Goal: Task Accomplishment & Management: Manage account settings

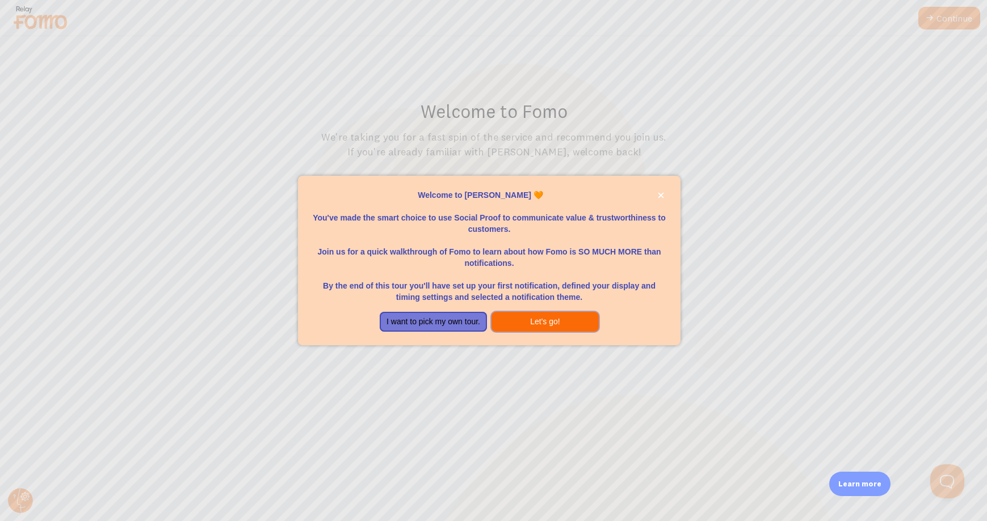
click at [517, 319] on button "Let's go!" at bounding box center [544, 322] width 107 height 20
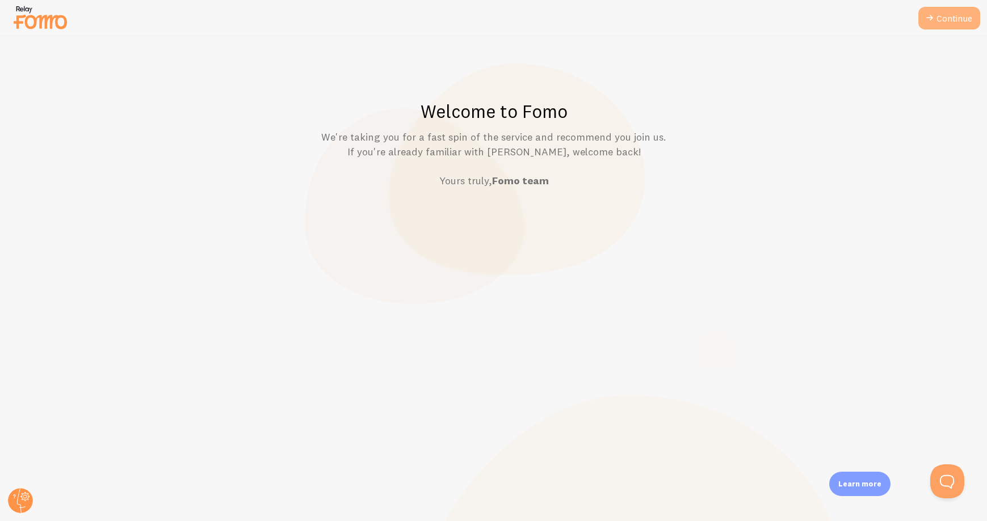
click at [959, 18] on link "Continue" at bounding box center [949, 18] width 62 height 23
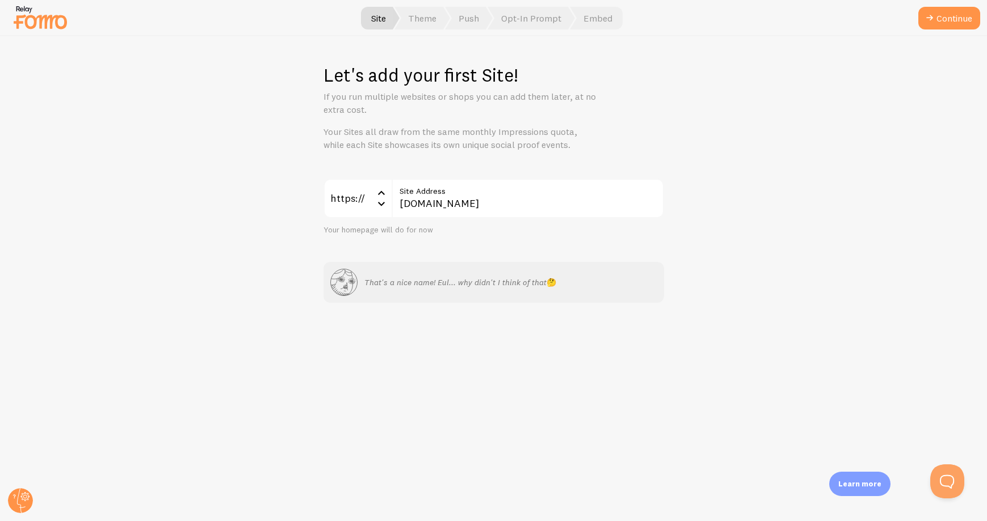
click at [959, 18] on button "Continue" at bounding box center [949, 18] width 62 height 23
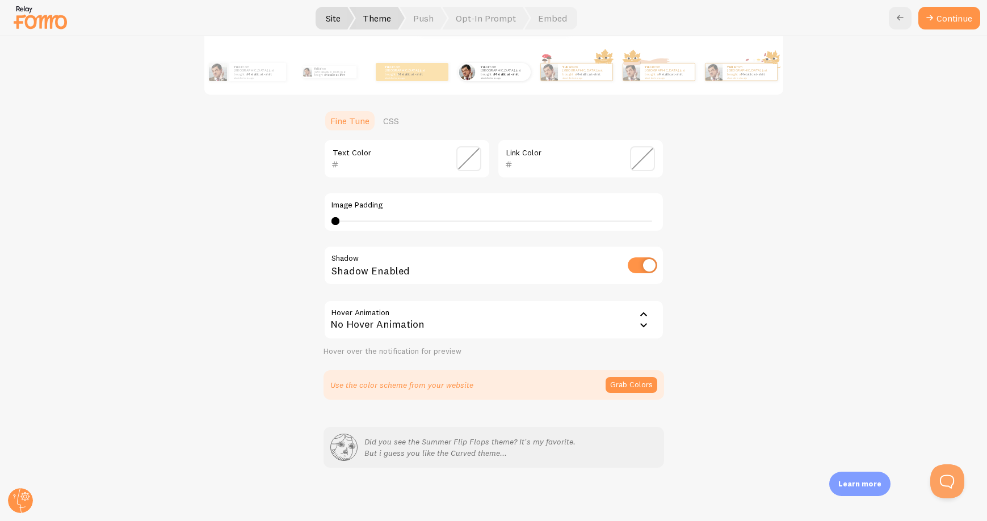
scroll to position [201, 0]
click at [945, 7] on button "Continue" at bounding box center [949, 18] width 62 height 23
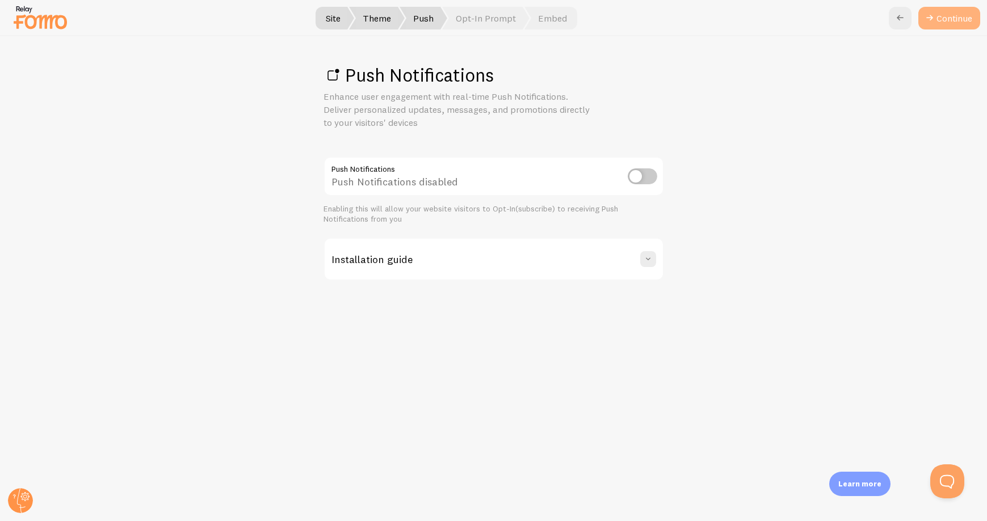
click at [952, 18] on link "Continue" at bounding box center [949, 18] width 62 height 23
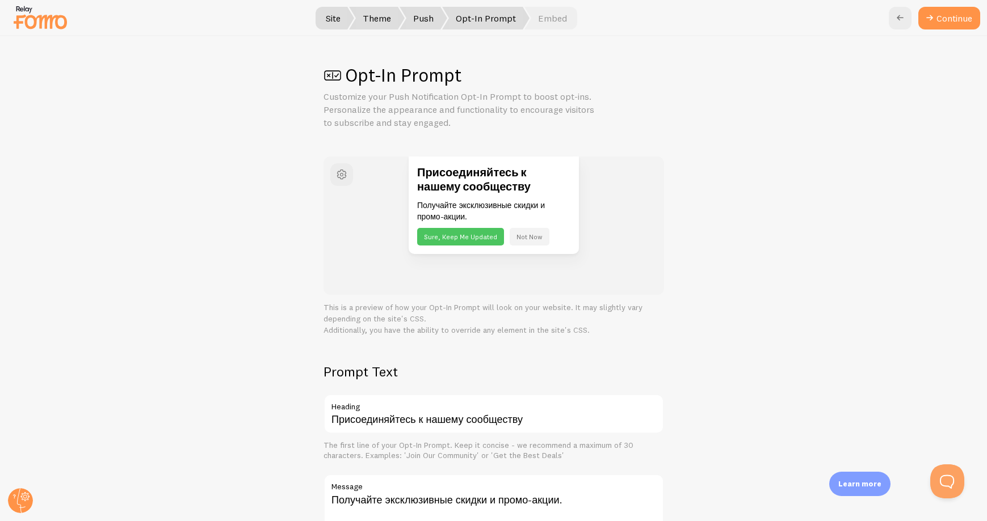
click at [952, 18] on button "Continue" at bounding box center [949, 18] width 62 height 23
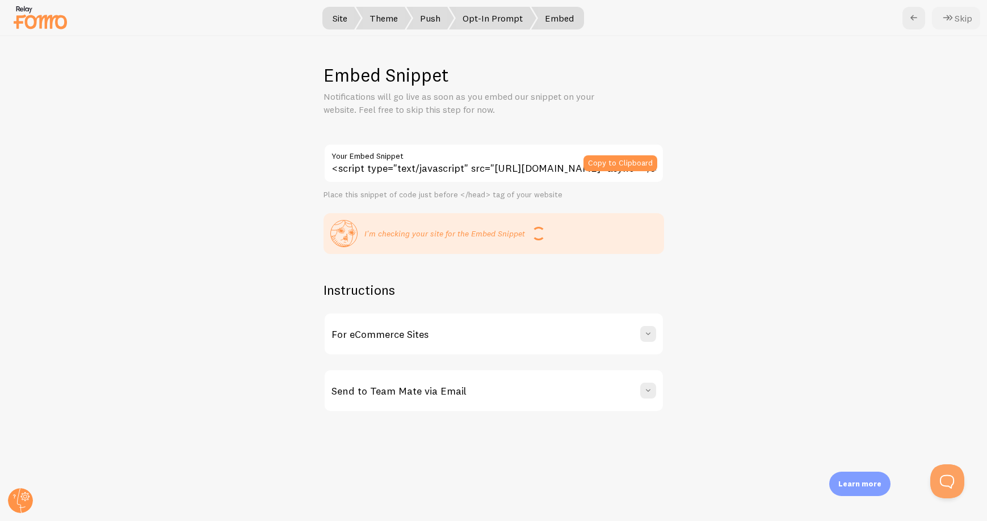
click at [952, 18] on icon at bounding box center [948, 18] width 14 height 14
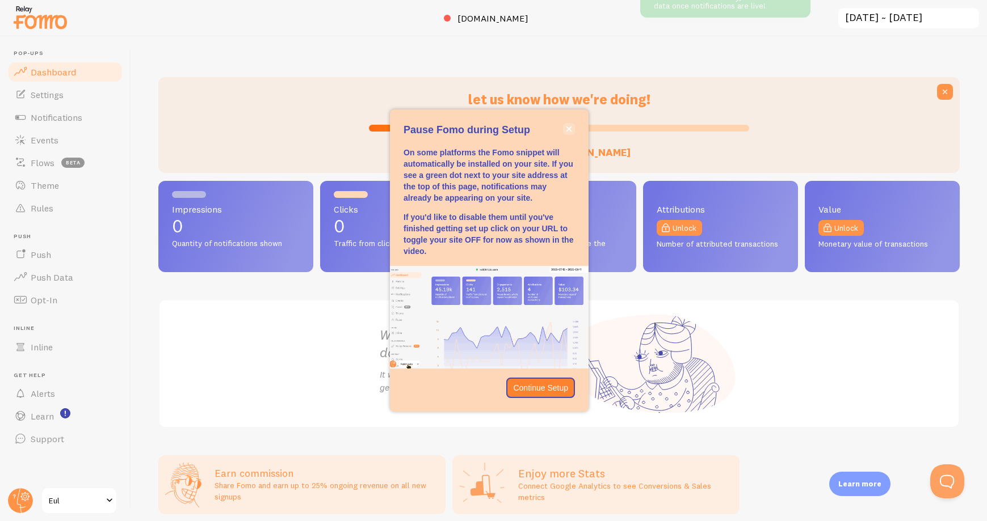
click at [567, 132] on icon "close," at bounding box center [569, 129] width 6 height 6
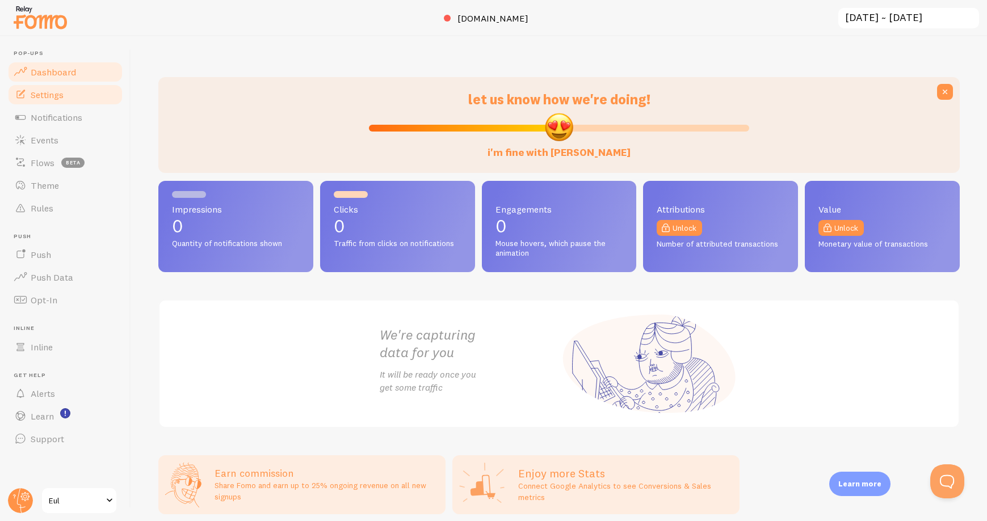
click at [66, 92] on link "Settings" at bounding box center [65, 94] width 117 height 23
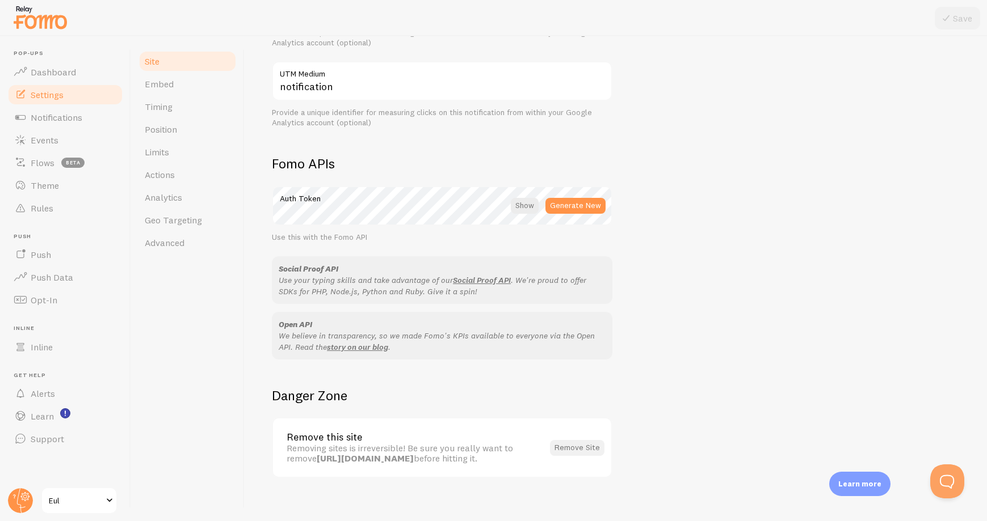
click at [573, 440] on button "Remove Site" at bounding box center [577, 448] width 54 height 16
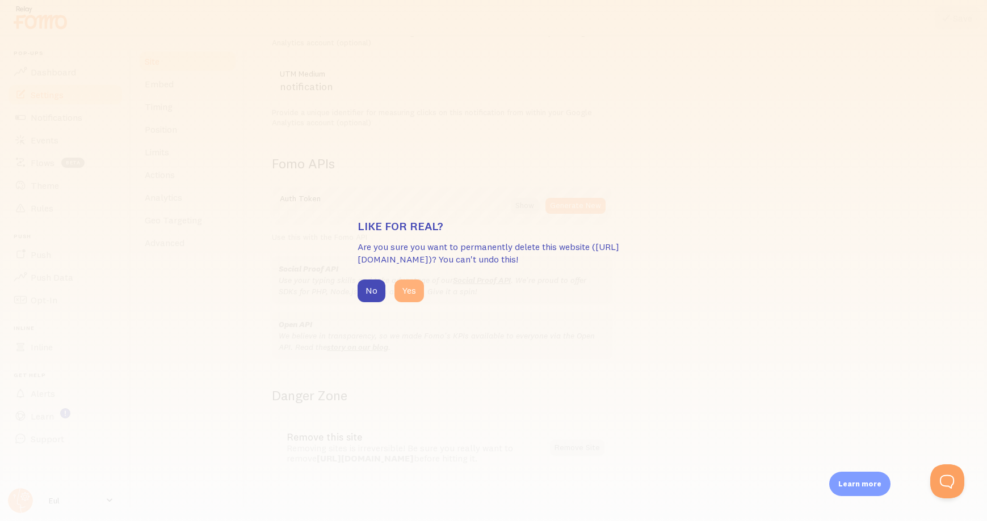
click at [418, 294] on button "Yes" at bounding box center [409, 291] width 30 height 23
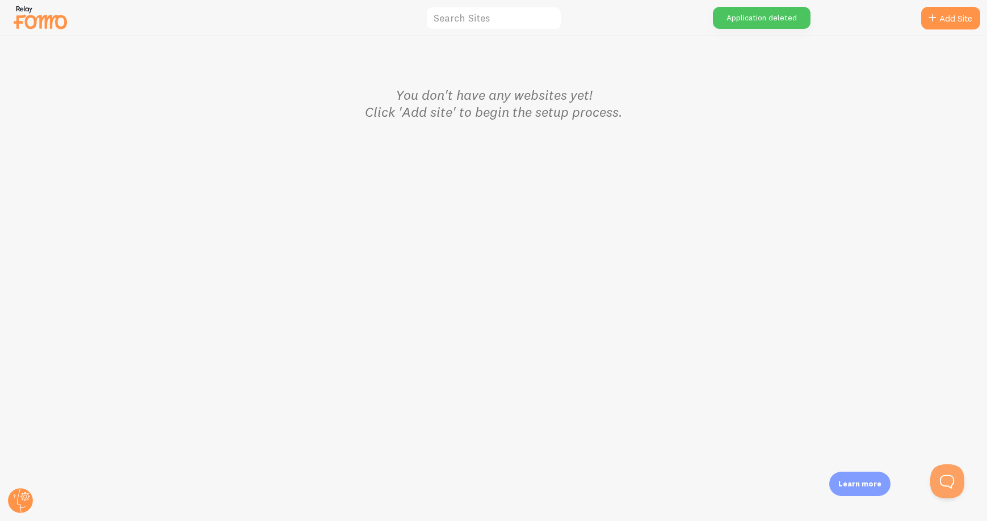
click at [41, 18] on img at bounding box center [40, 17] width 57 height 29
click at [20, 498] on circle at bounding box center [20, 501] width 25 height 25
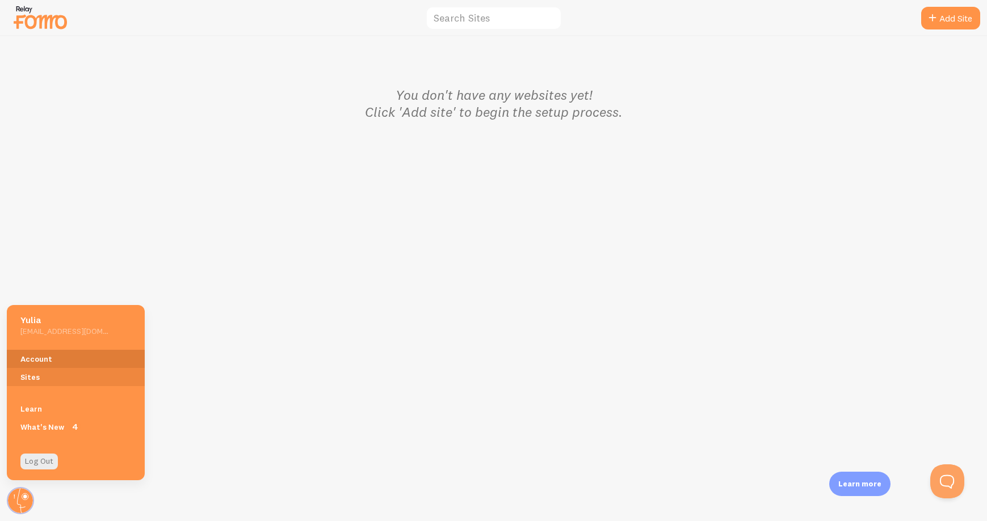
click at [33, 359] on link "Account" at bounding box center [76, 359] width 138 height 18
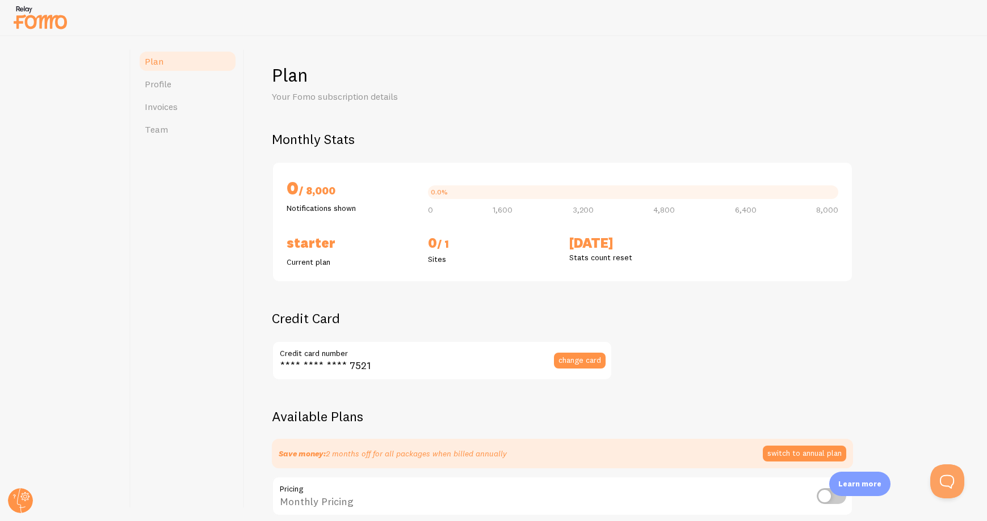
checkbox input "true"
click at [575, 363] on button "change card" at bounding box center [580, 361] width 52 height 16
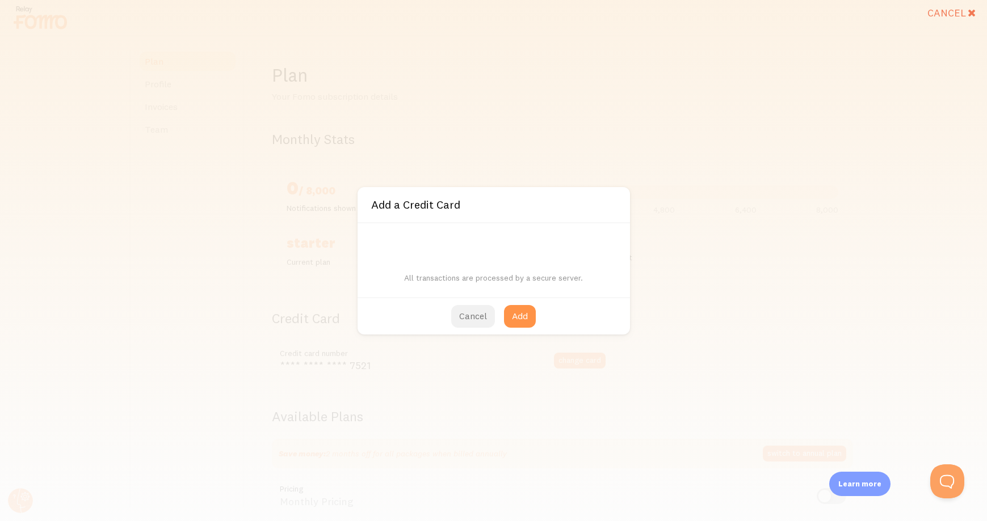
click at [479, 319] on button "Cancel" at bounding box center [473, 316] width 44 height 23
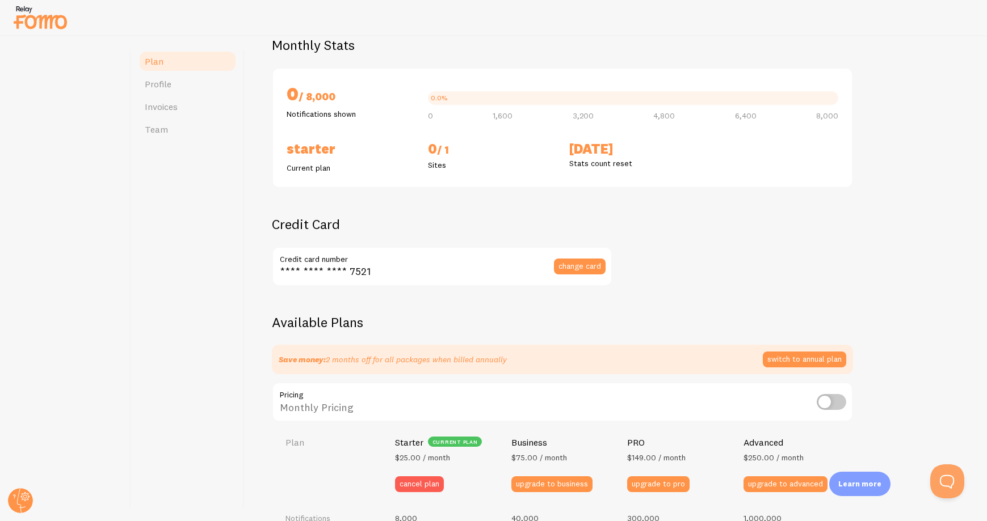
scroll to position [114, 0]
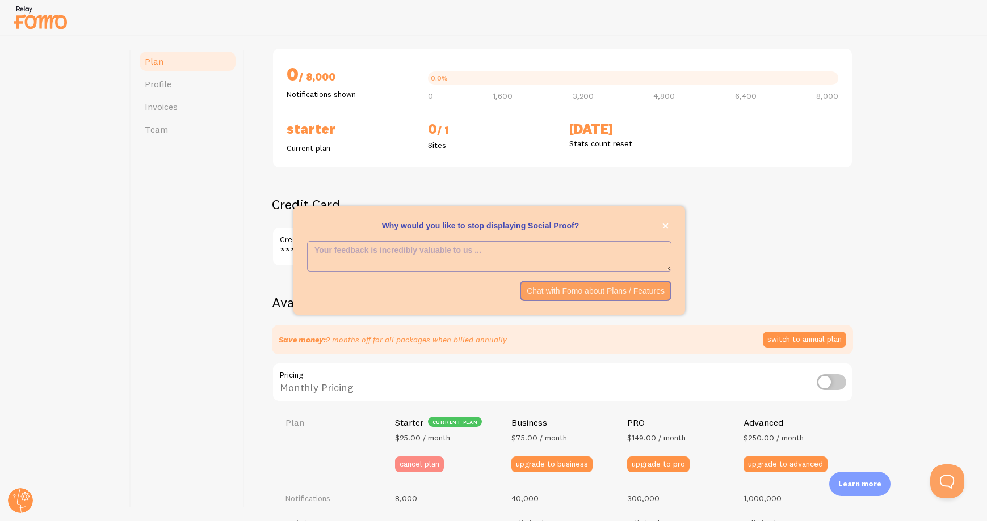
click at [434, 461] on button "cancel plan" at bounding box center [419, 465] width 49 height 16
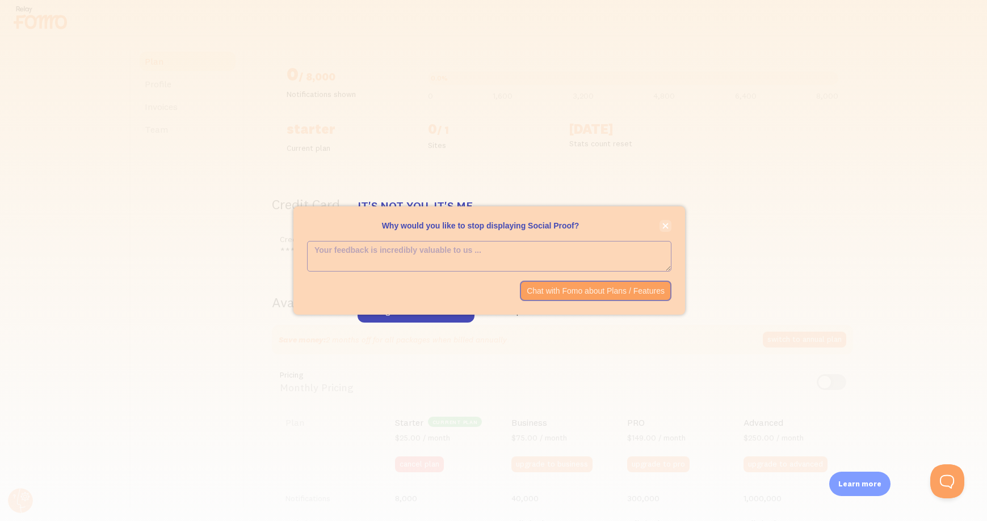
click at [668, 223] on icon "close," at bounding box center [665, 226] width 6 height 6
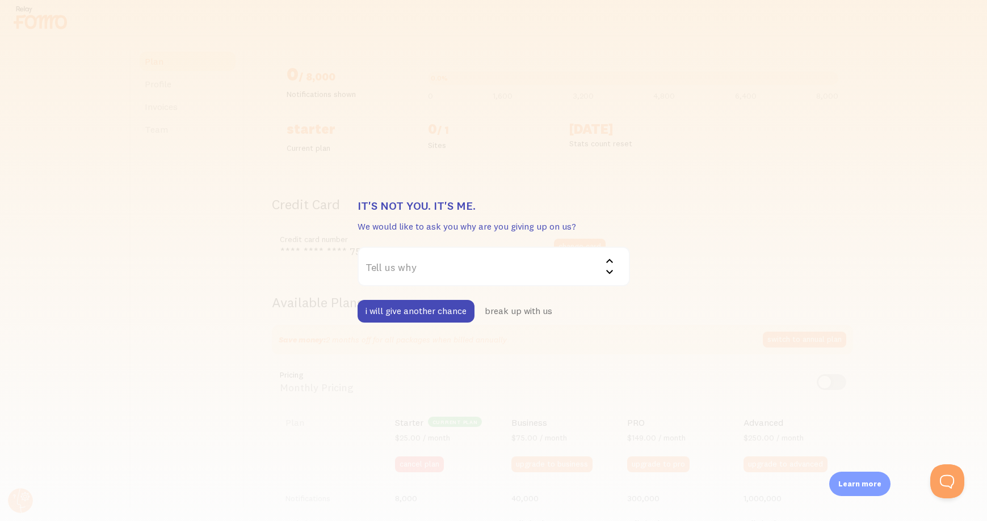
click at [544, 273] on label "Tell us why" at bounding box center [493, 267] width 272 height 40
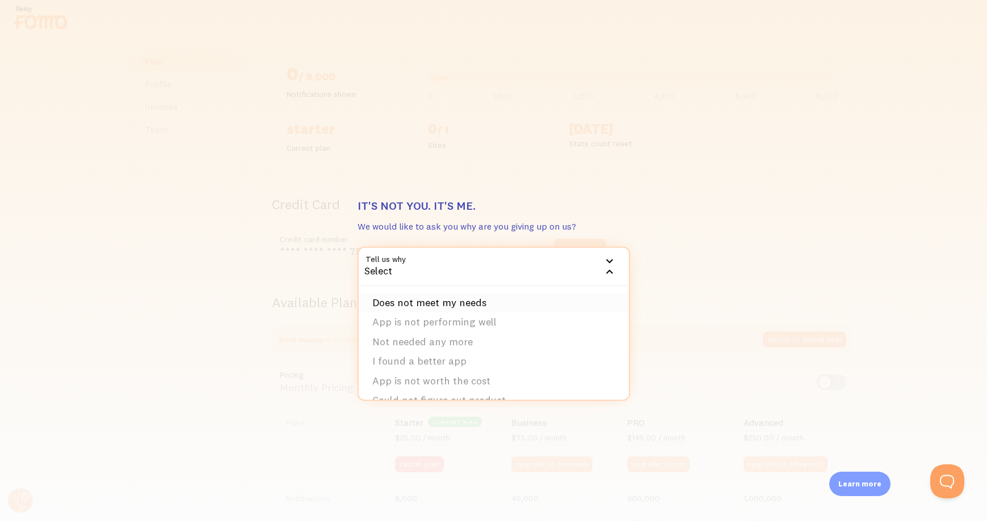
click at [500, 302] on li "Does not meet my needs" at bounding box center [494, 303] width 270 height 20
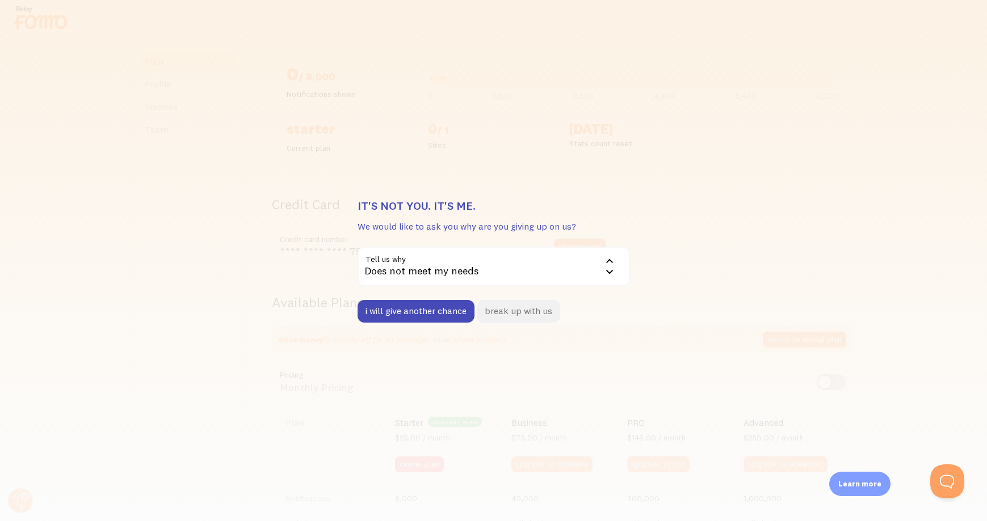
click at [507, 316] on button "break up with us" at bounding box center [518, 311] width 83 height 23
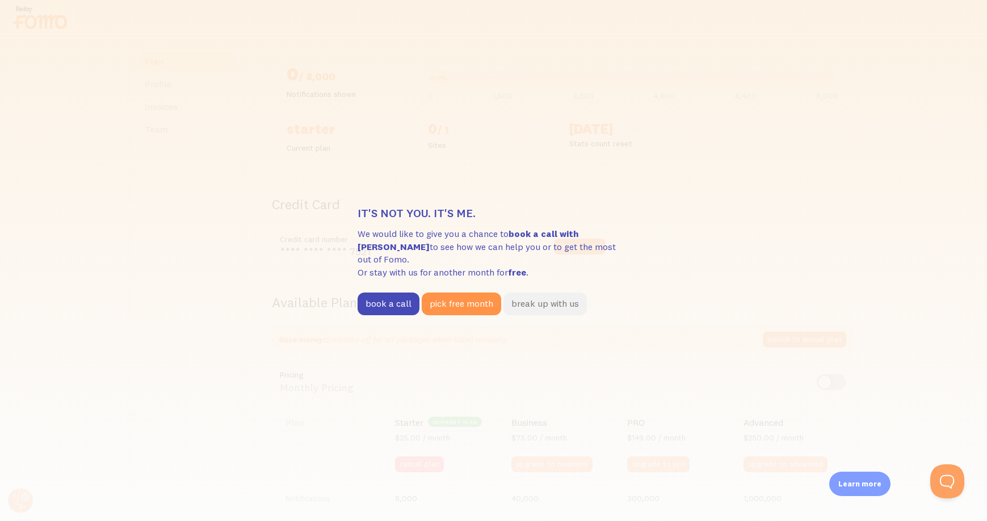
click at [551, 301] on button "break up with us" at bounding box center [544, 304] width 83 height 23
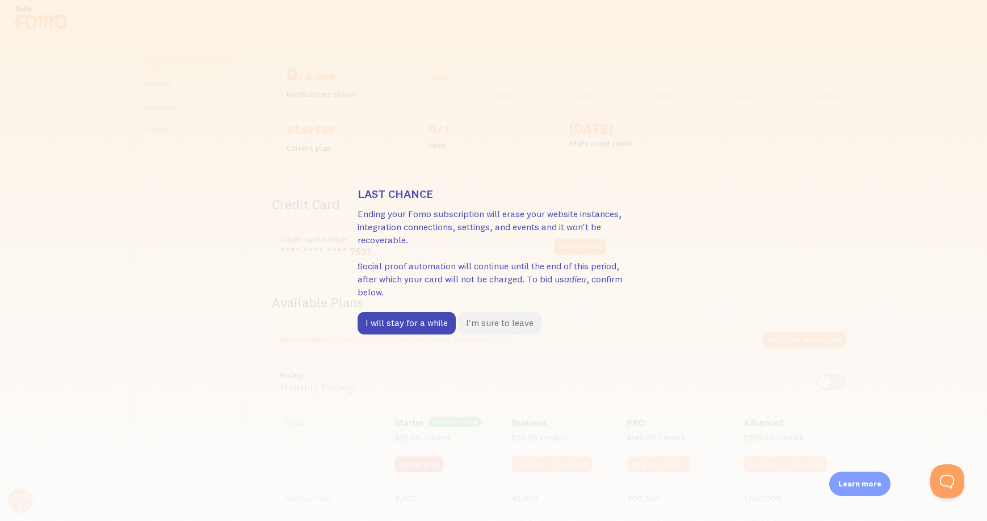
click at [524, 324] on button "I'm sure to leave" at bounding box center [499, 323] width 83 height 23
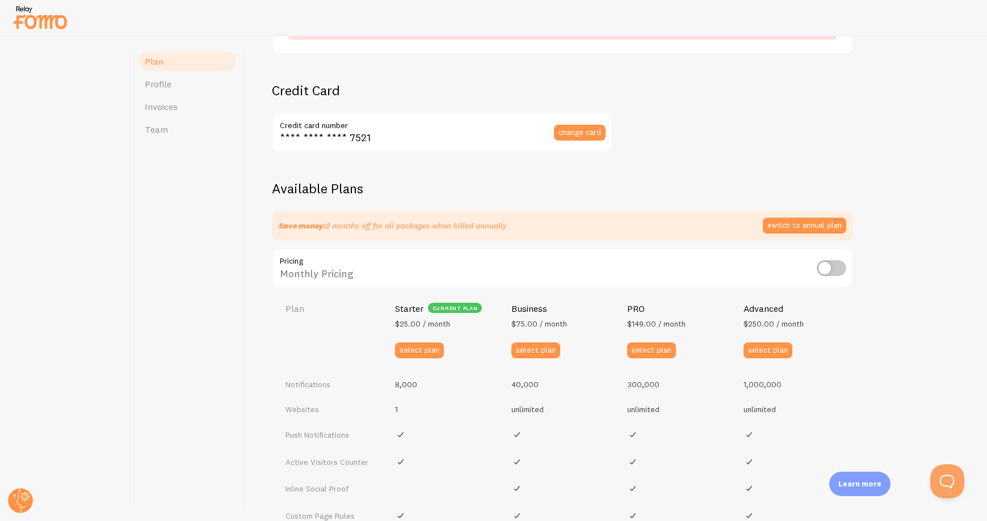
scroll to position [271, 0]
